Goal: Complete application form

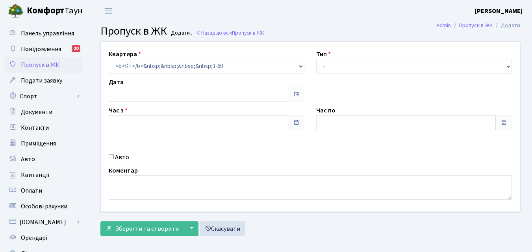
type input "[DATE]"
type input "18:45"
type input "20:00"
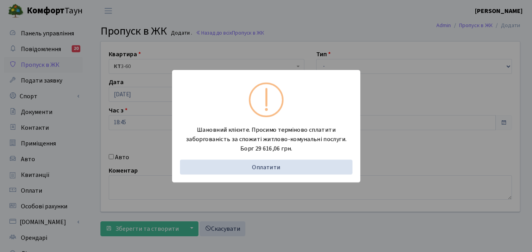
click at [74, 129] on div "Шановний клієнте. Просимо терміново сплатити заборгованість за спожиті житлово-…" at bounding box center [266, 126] width 532 height 252
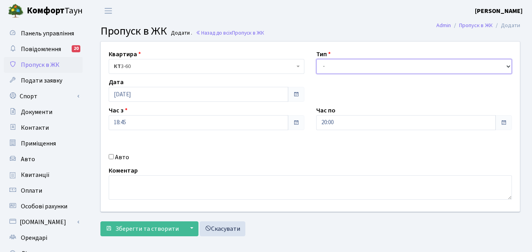
drag, startPoint x: 344, startPoint y: 66, endPoint x: 336, endPoint y: 62, distance: 8.4
click at [344, 66] on select "- Доставка Таксі Гості Сервіс" at bounding box center [414, 66] width 196 height 15
select select "3"
click at [316, 59] on select "- Доставка Таксі Гості Сервіс" at bounding box center [414, 66] width 196 height 15
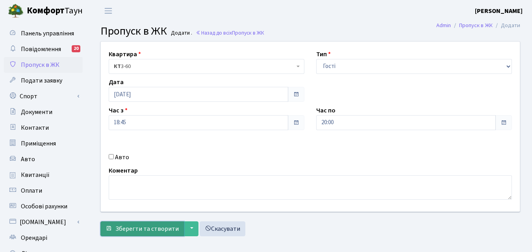
click at [137, 229] on span "Зберегти та створити" at bounding box center [146, 229] width 63 height 9
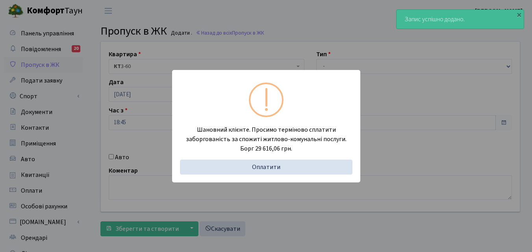
click at [87, 140] on div "Шановний клієнте. Просимо терміново сплатити заборгованість за спожиті житлово-…" at bounding box center [266, 126] width 532 height 252
